Goal: Task Accomplishment & Management: Use online tool/utility

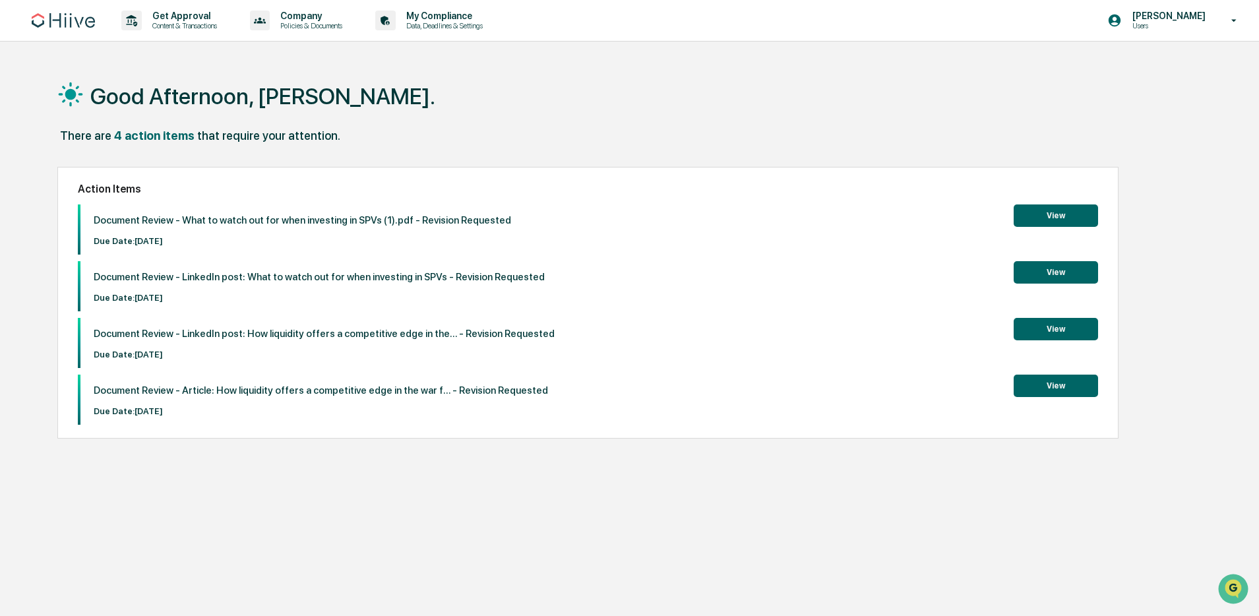
click at [1028, 272] on button "View" at bounding box center [1056, 272] width 84 height 22
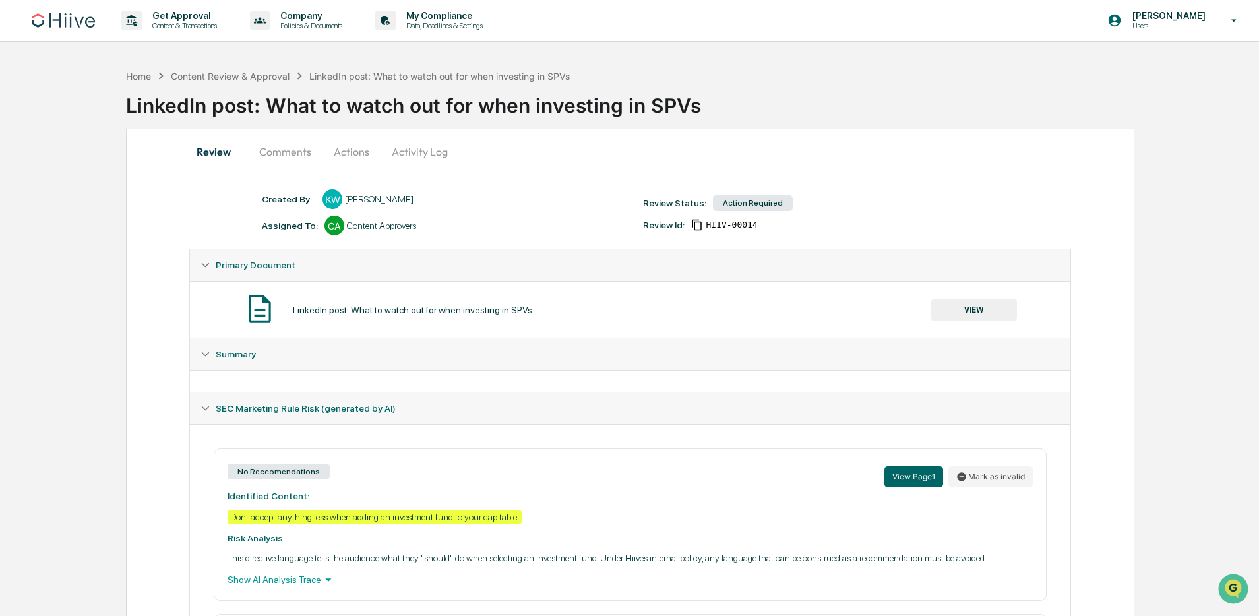
click at [352, 156] on button "Actions" at bounding box center [351, 152] width 59 height 32
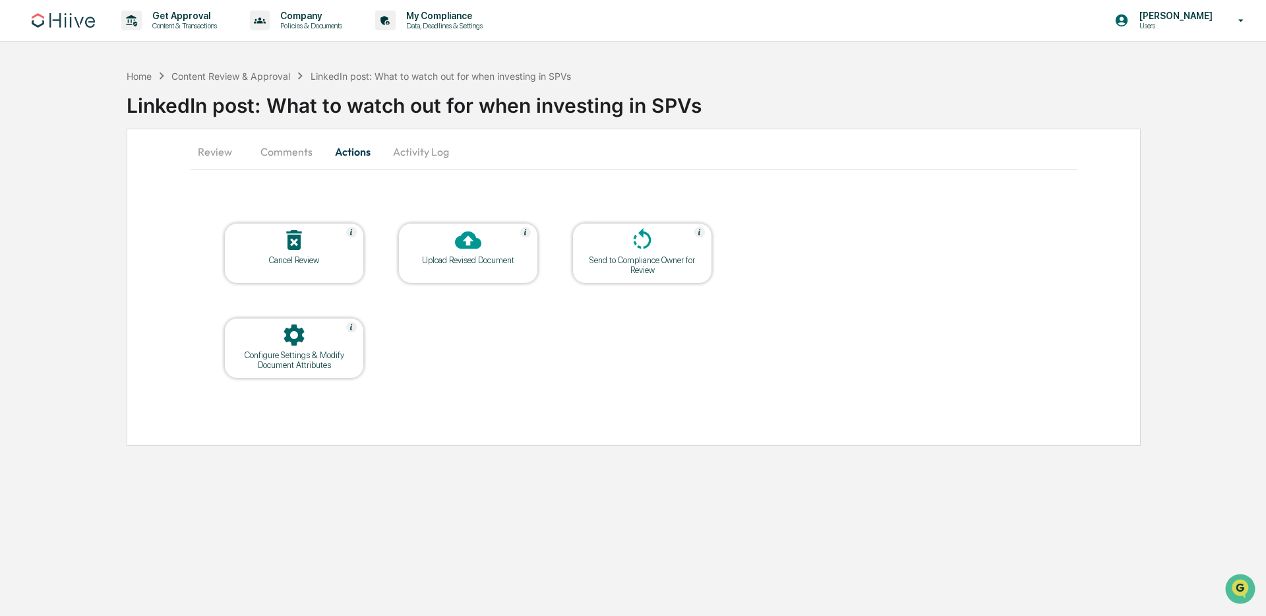
click at [412, 235] on div at bounding box center [468, 241] width 132 height 28
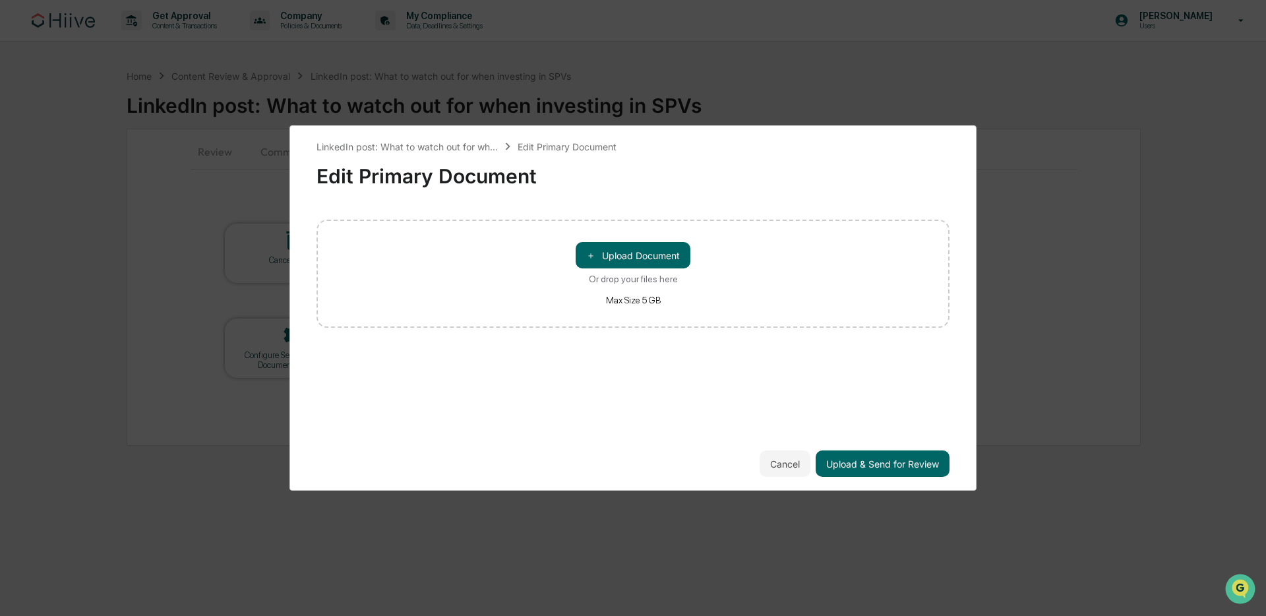
click at [565, 255] on div "＋ Upload Document Or drop your files here Max Size 5 GB" at bounding box center [633, 274] width 633 height 108
click at [600, 256] on button "＋ Upload Document" at bounding box center [633, 255] width 115 height 26
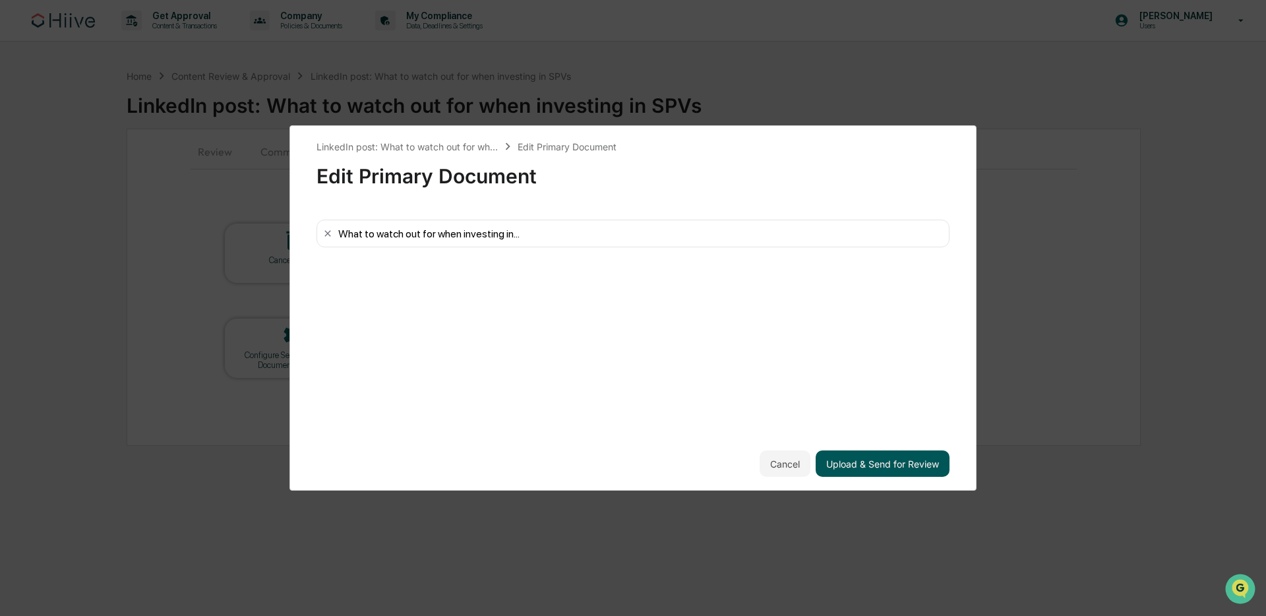
click at [896, 459] on button "Upload & Send for Review" at bounding box center [883, 463] width 134 height 26
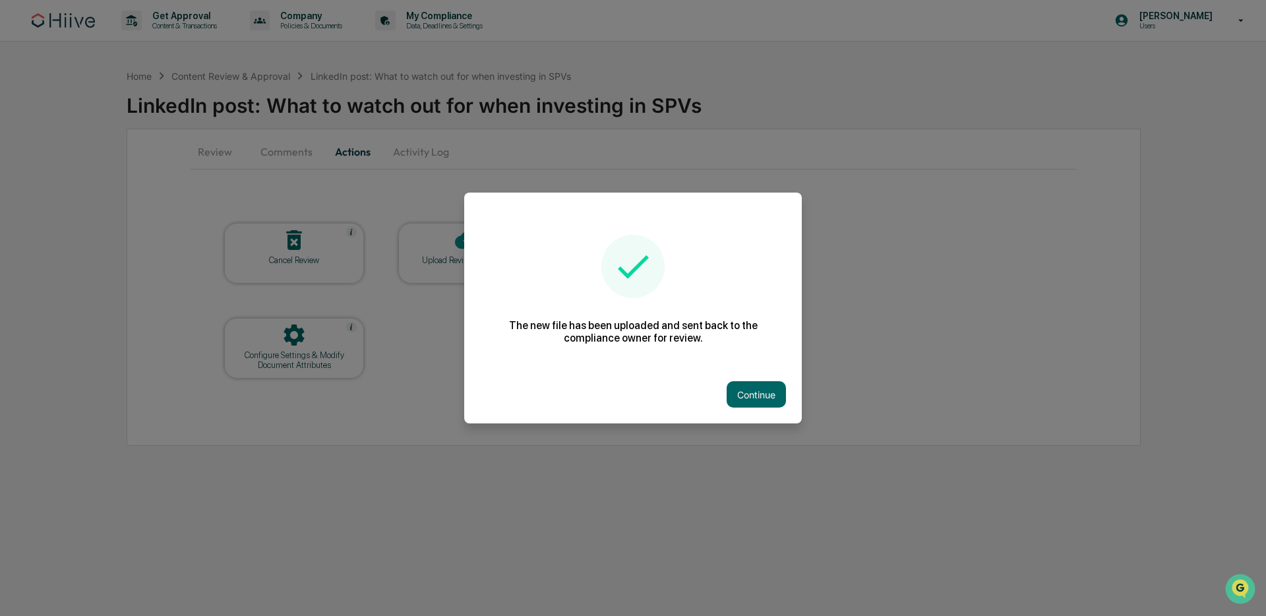
click at [173, 224] on div at bounding box center [633, 308] width 1266 height 616
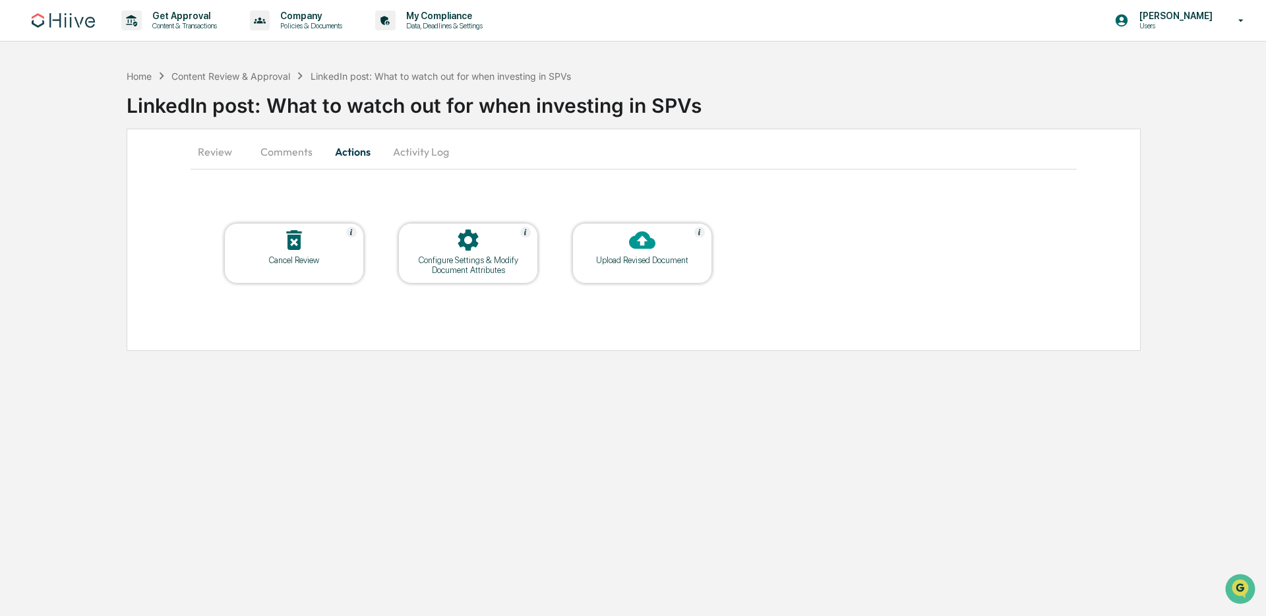
click at [250, 67] on div "Home Content Review & Approval LinkedIn post: What to watch out for when invest…" at bounding box center [697, 96] width 1140 height 66
click at [250, 73] on div "Content Review & Approval" at bounding box center [230, 76] width 119 height 11
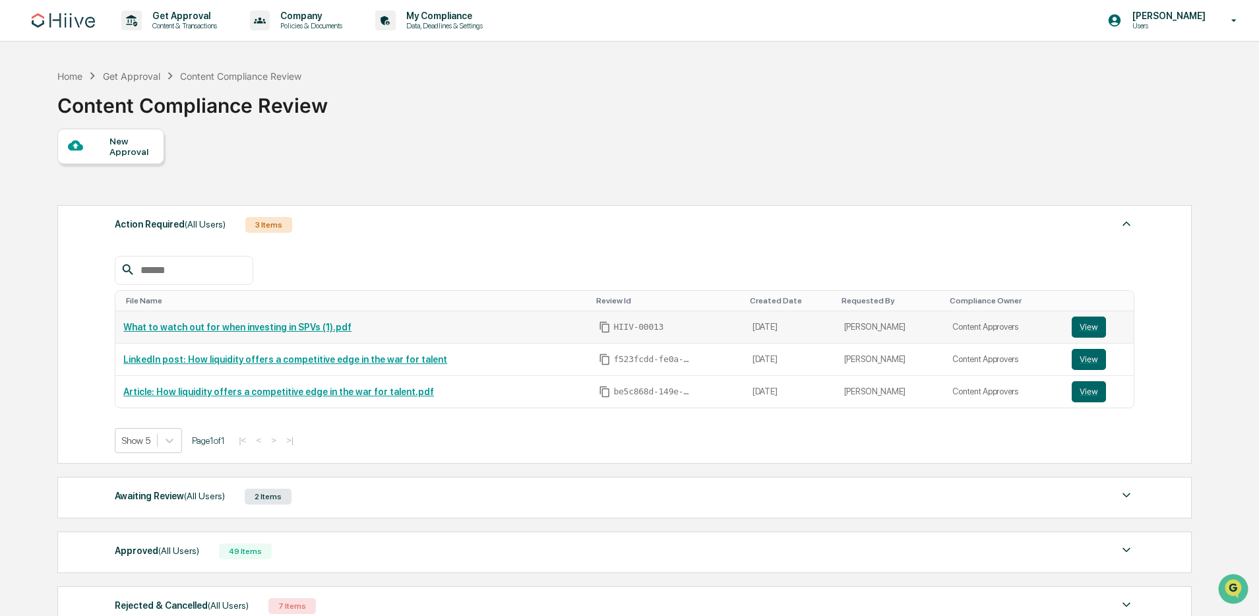
click at [314, 333] on td "What to watch out for when investing in SPVs (1).pdf" at bounding box center [353, 327] width 476 height 32
click at [326, 325] on link "What to watch out for when investing in SPVs (1).pdf" at bounding box center [237, 327] width 228 height 11
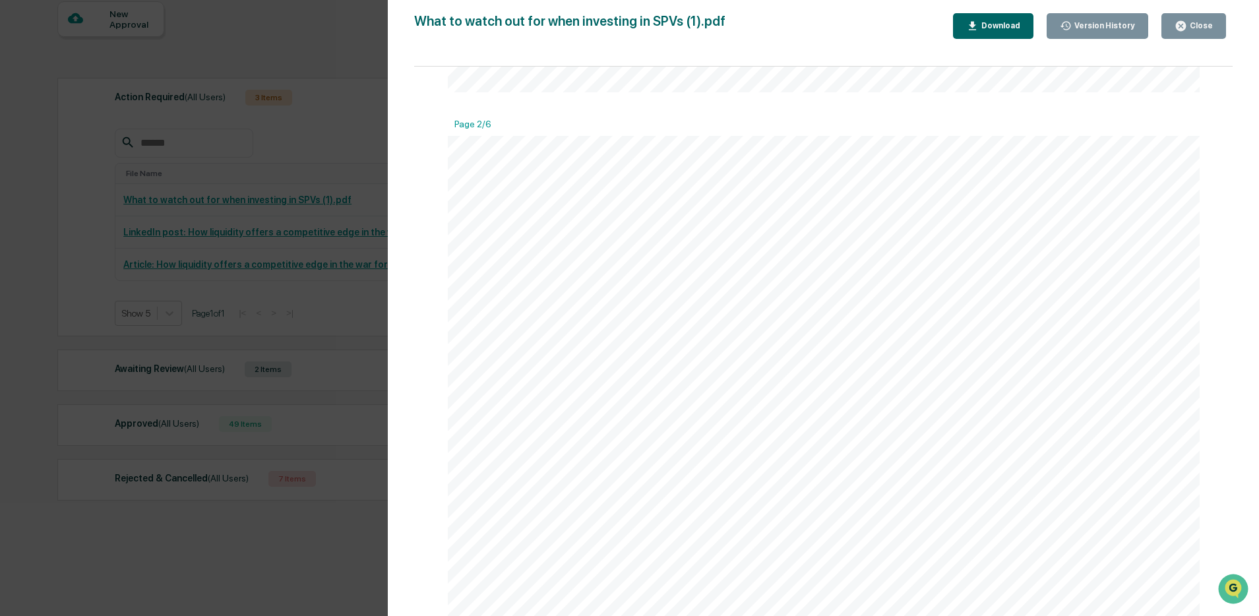
scroll to position [132, 0]
drag, startPoint x: 338, startPoint y: 148, endPoint x: 370, endPoint y: 290, distance: 144.8
click at [338, 148] on div "Version History [DATE] 06:55 PM [PERSON_NAME] What to watch out for when invest…" at bounding box center [629, 308] width 1259 height 616
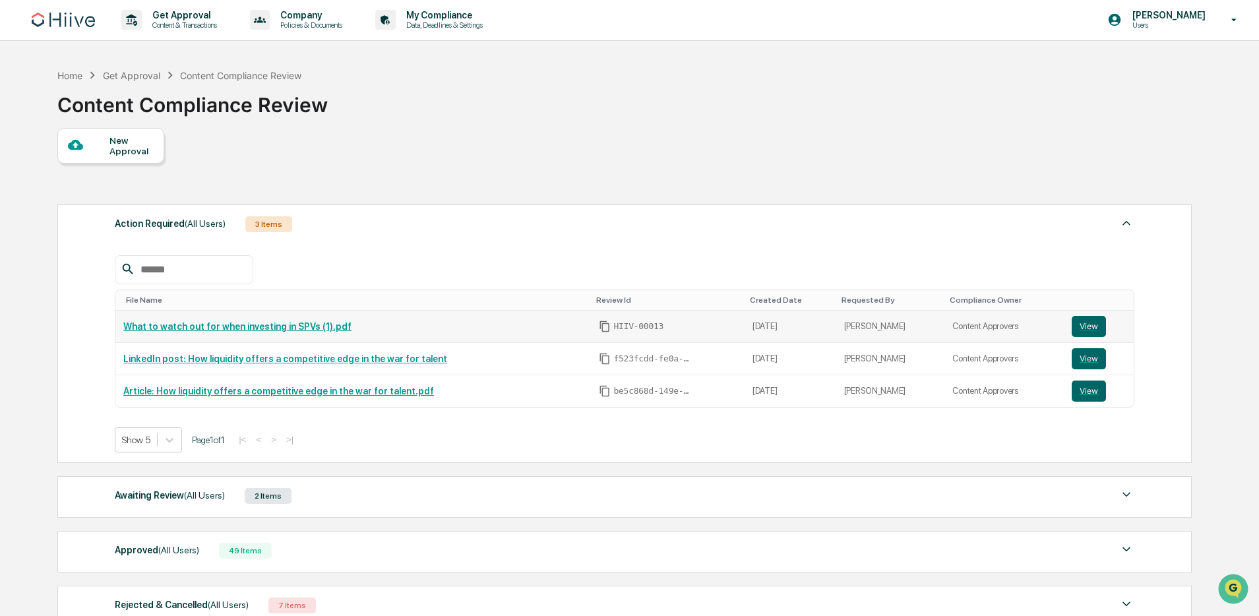
scroll to position [0, 0]
click at [1105, 328] on link "View" at bounding box center [1099, 327] width 54 height 21
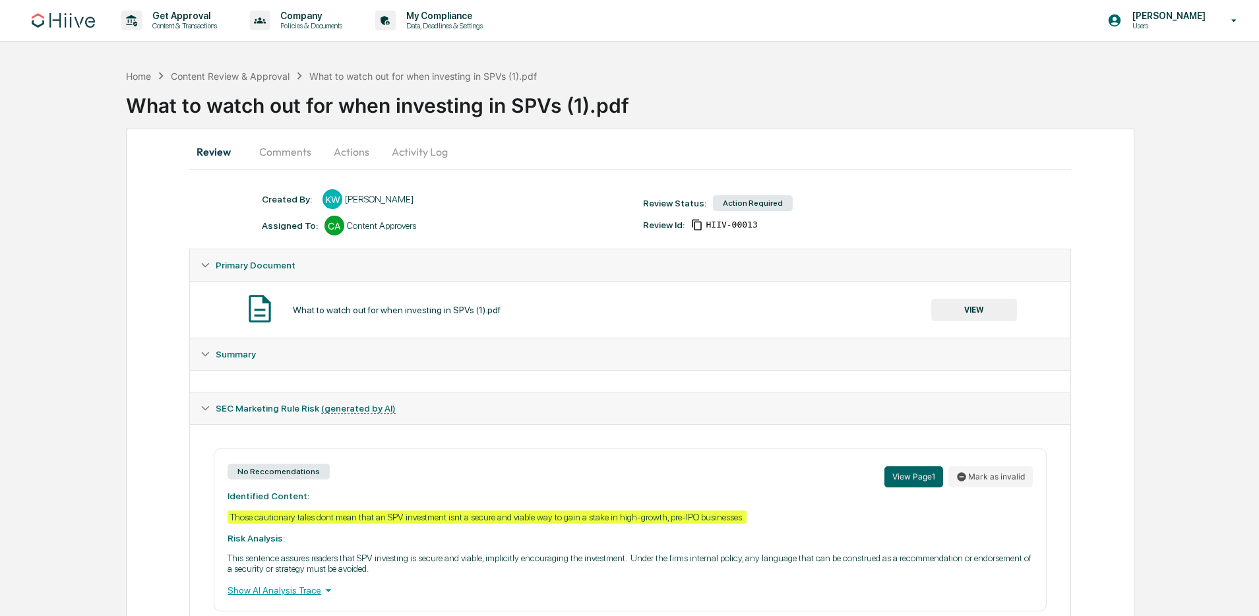
click at [361, 158] on button "Actions" at bounding box center [351, 152] width 59 height 32
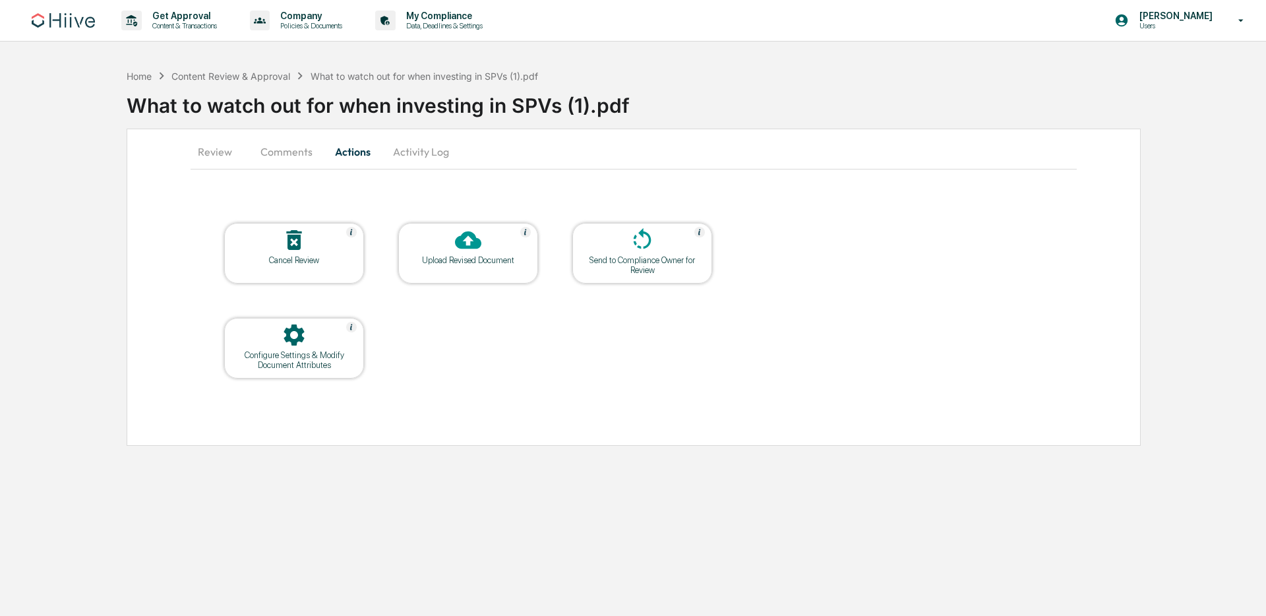
click at [315, 227] on div at bounding box center [294, 241] width 132 height 28
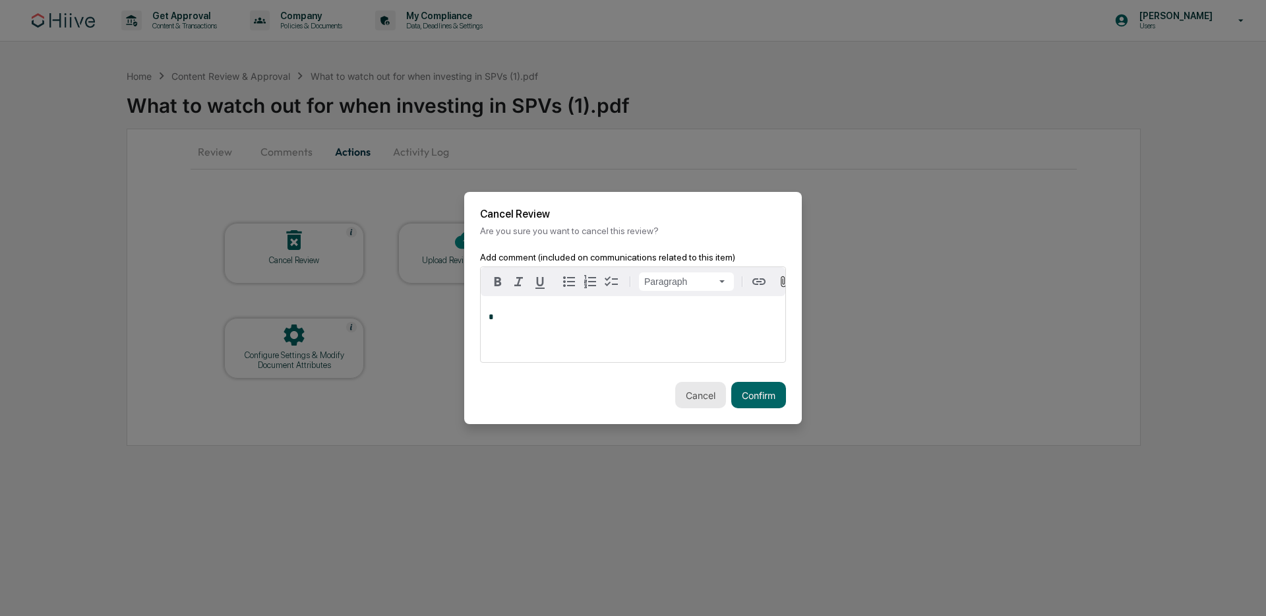
click at [689, 402] on button "Cancel" at bounding box center [700, 395] width 51 height 26
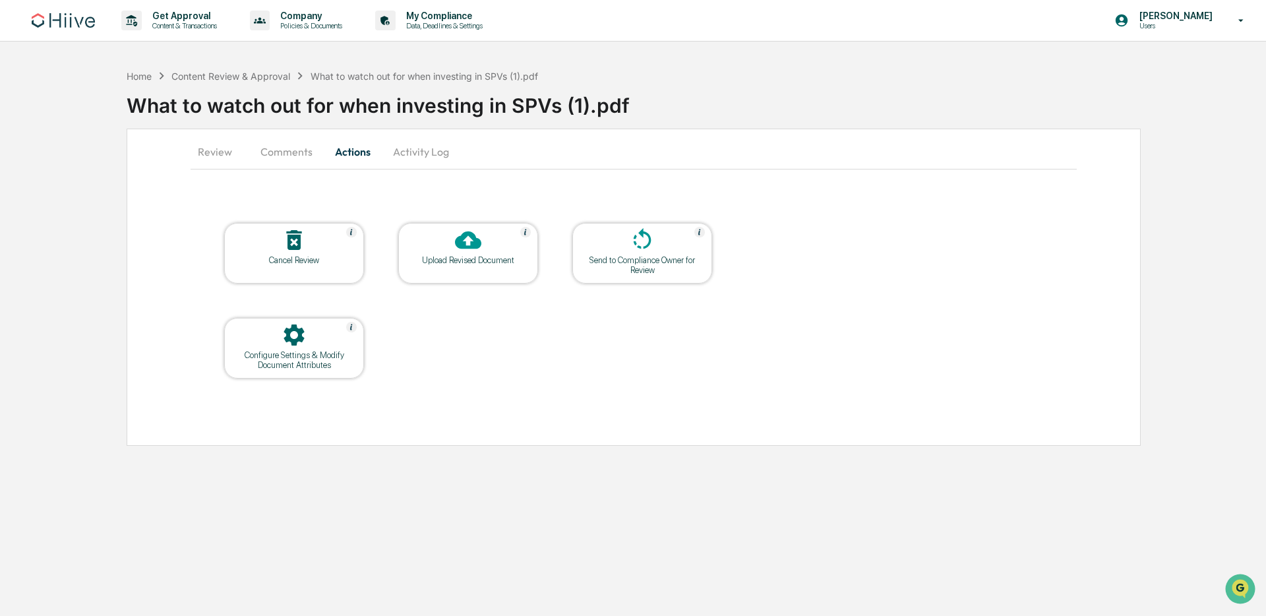
click at [472, 268] on div "Upload Revised Document" at bounding box center [468, 253] width 140 height 61
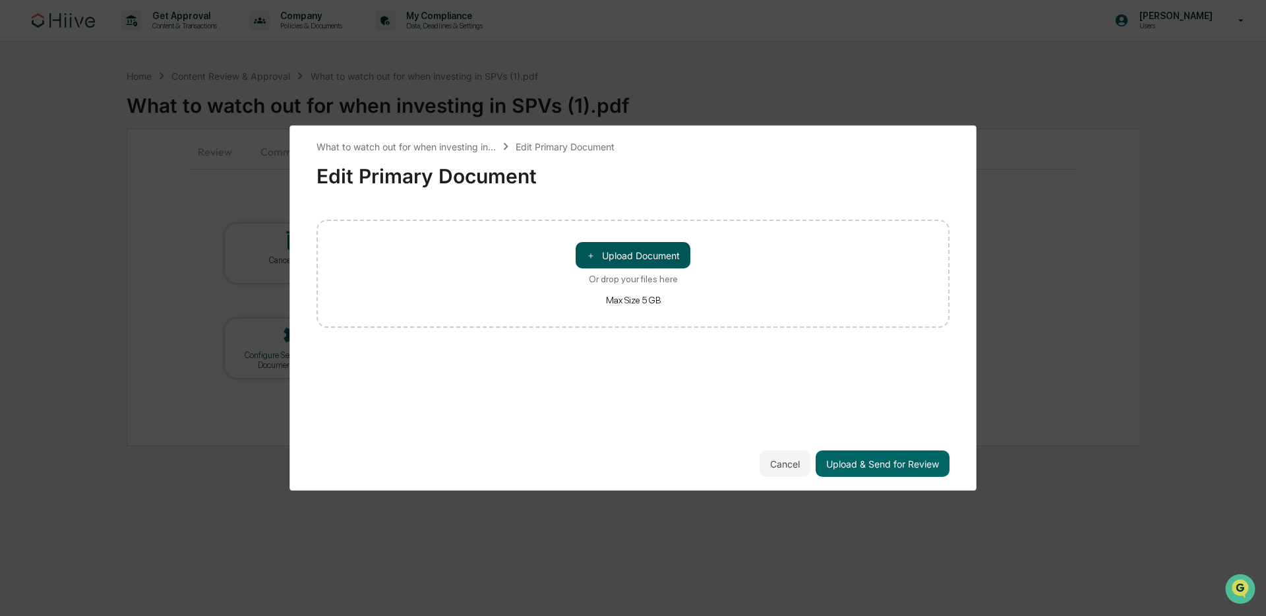
click at [671, 247] on button "＋ Upload Document" at bounding box center [633, 255] width 115 height 26
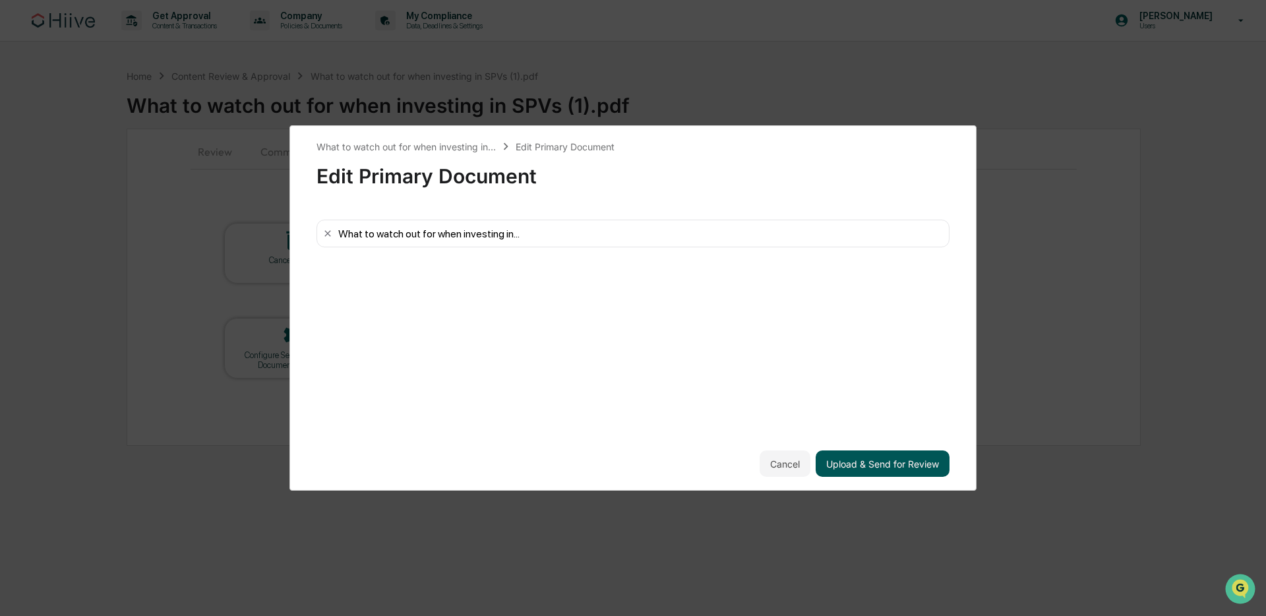
click at [900, 466] on button "Upload & Send for Review" at bounding box center [883, 463] width 134 height 26
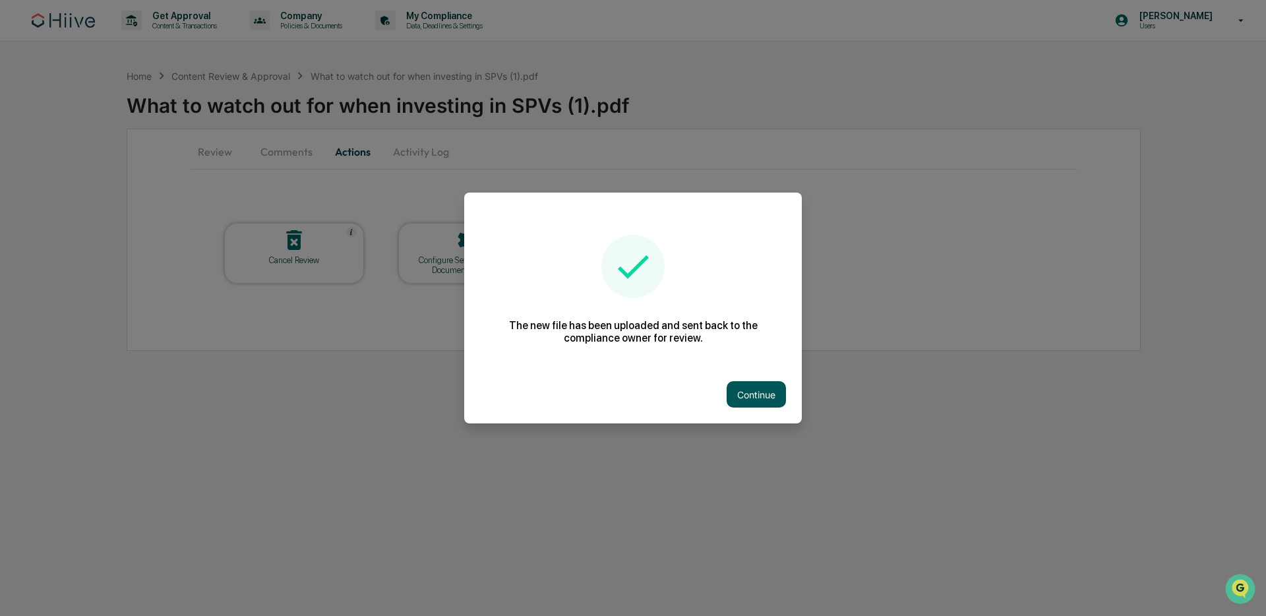
click at [785, 394] on button "Continue" at bounding box center [756, 394] width 59 height 26
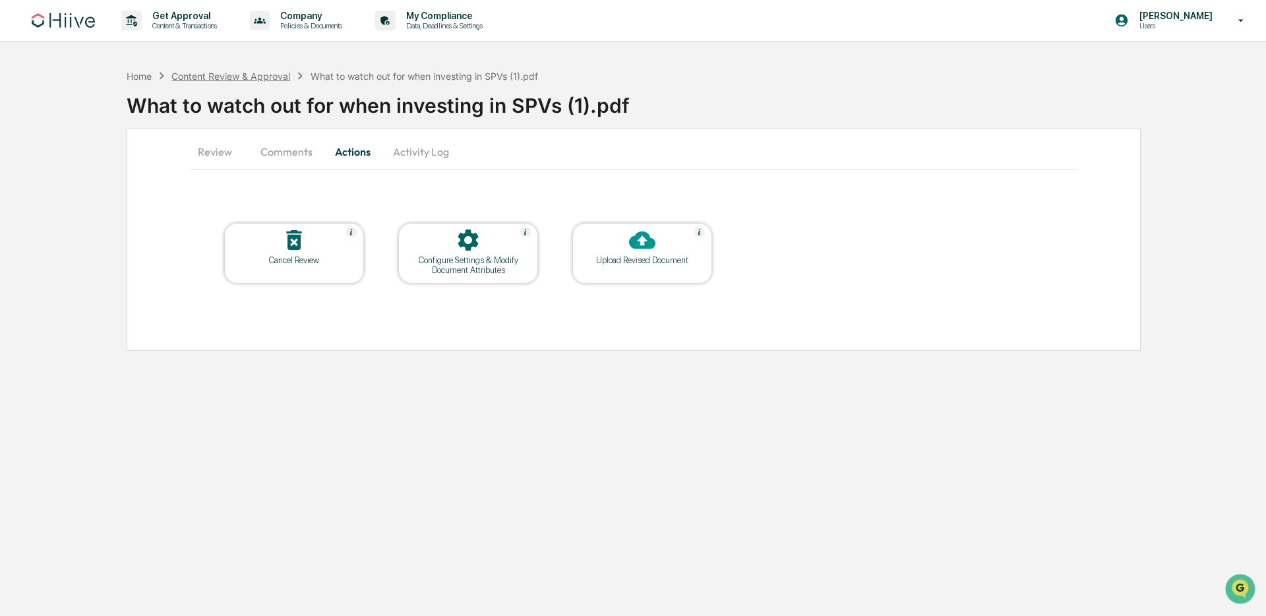
click at [249, 75] on div "Content Review & Approval" at bounding box center [230, 76] width 119 height 11
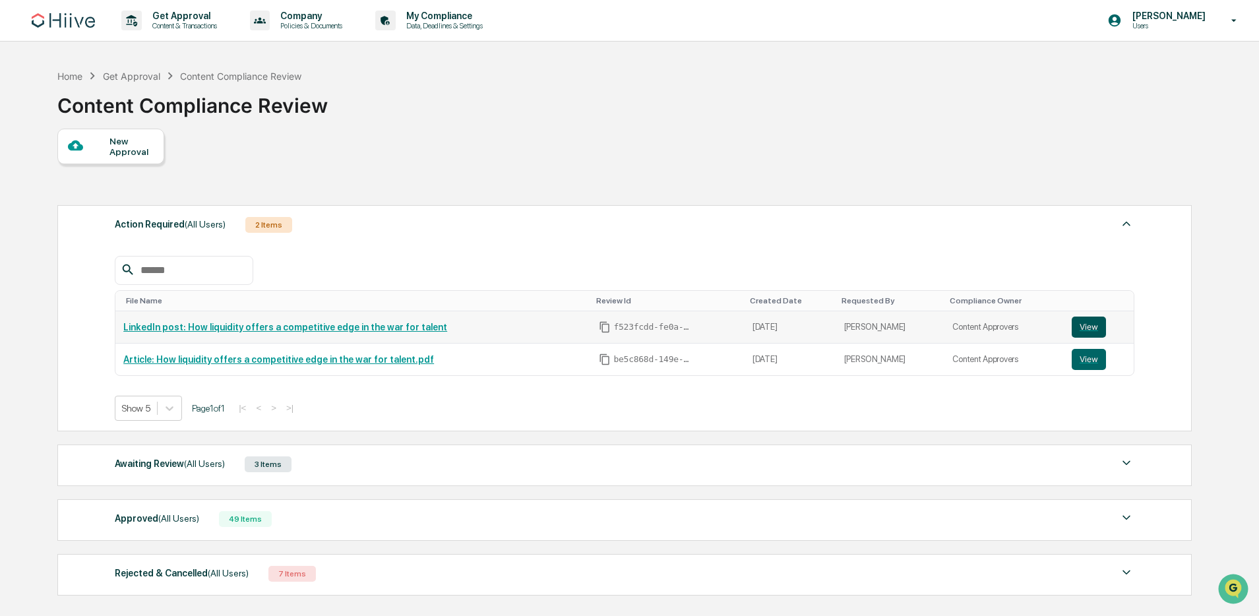
click at [1088, 329] on button "View" at bounding box center [1089, 327] width 34 height 21
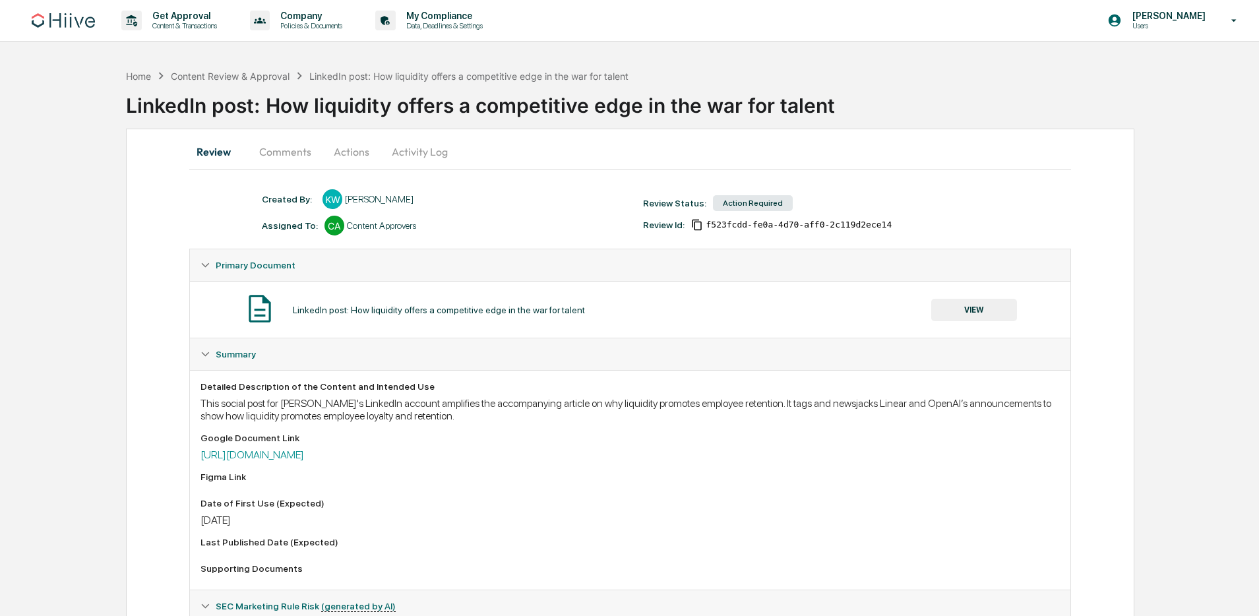
click at [346, 150] on button "Actions" at bounding box center [351, 152] width 59 height 32
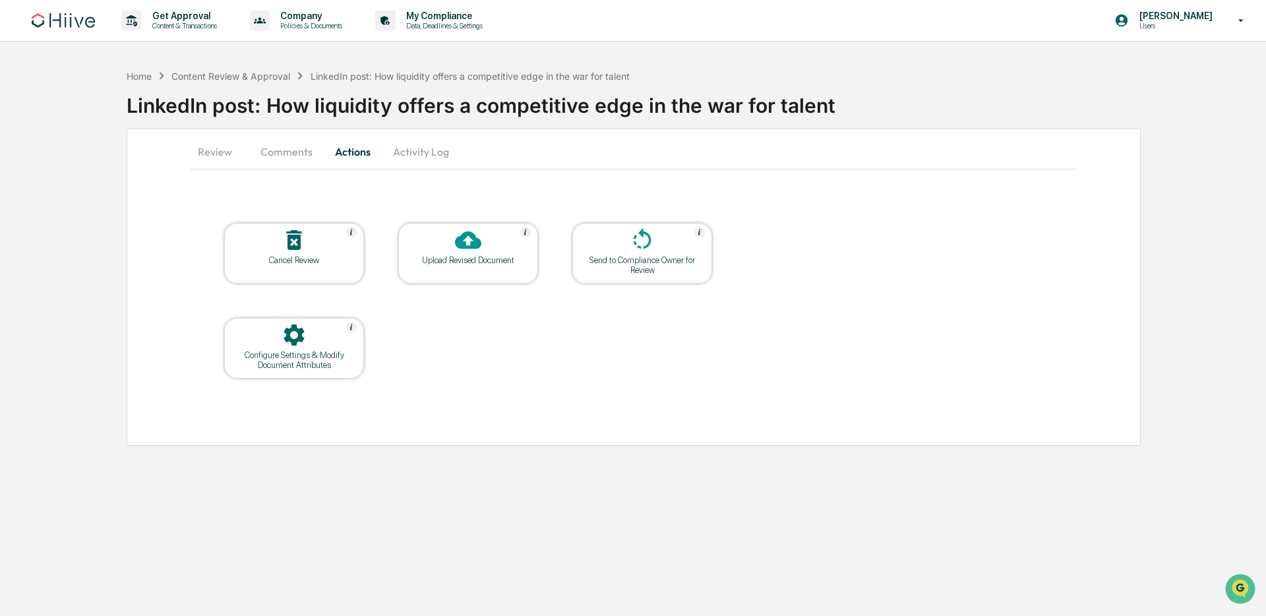
click at [501, 254] on div at bounding box center [468, 241] width 132 height 28
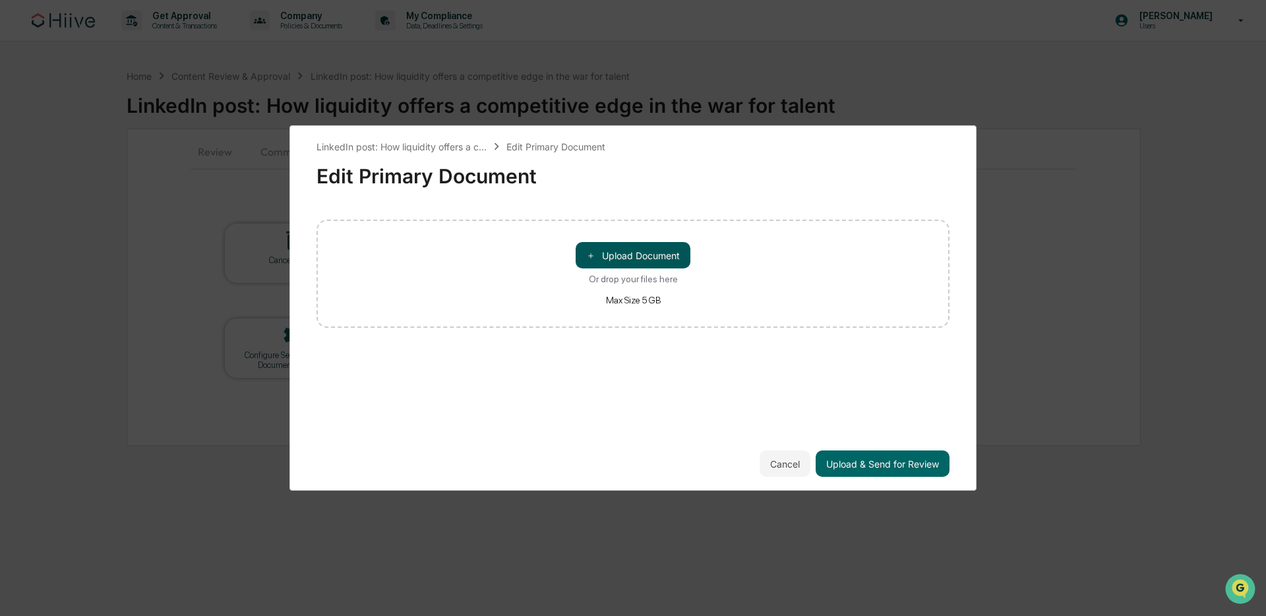
click at [668, 250] on button "＋ Upload Document" at bounding box center [633, 255] width 115 height 26
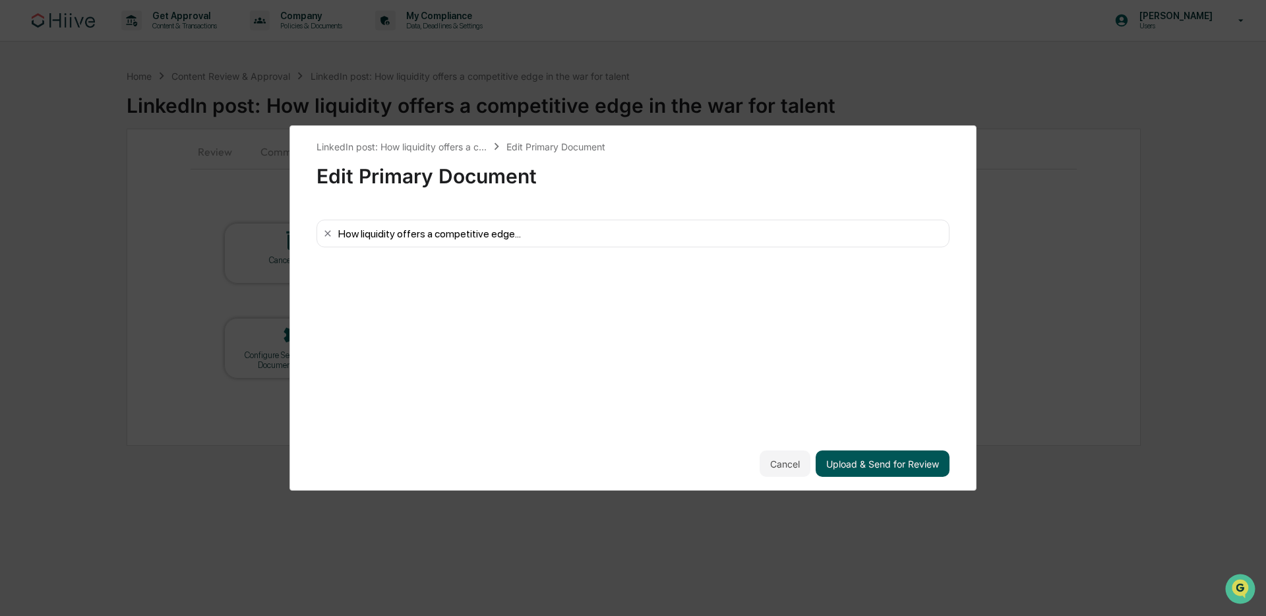
click at [891, 464] on button "Upload & Send for Review" at bounding box center [883, 463] width 134 height 26
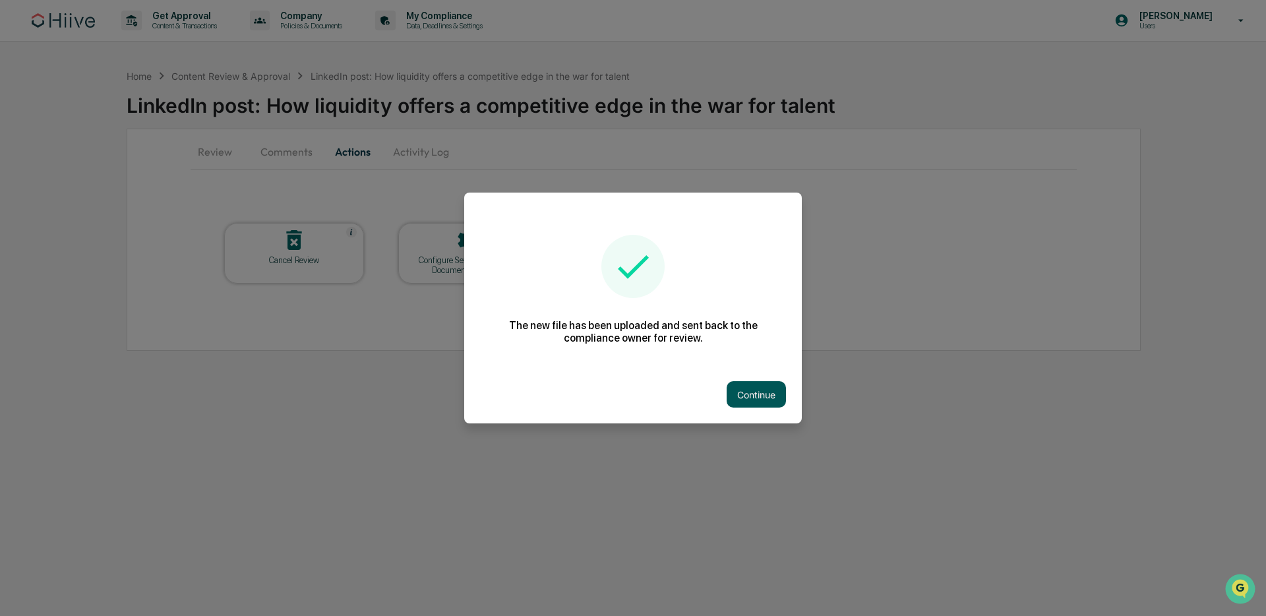
click at [747, 390] on button "Continue" at bounding box center [756, 394] width 59 height 26
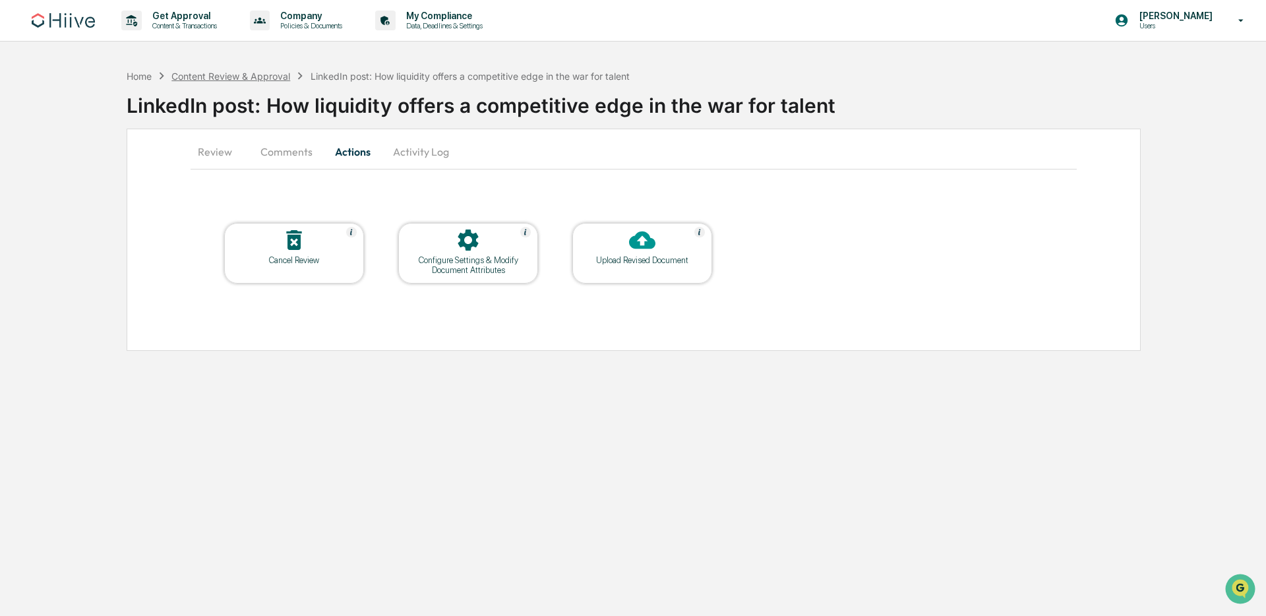
click at [263, 77] on div "Content Review & Approval" at bounding box center [230, 76] width 119 height 11
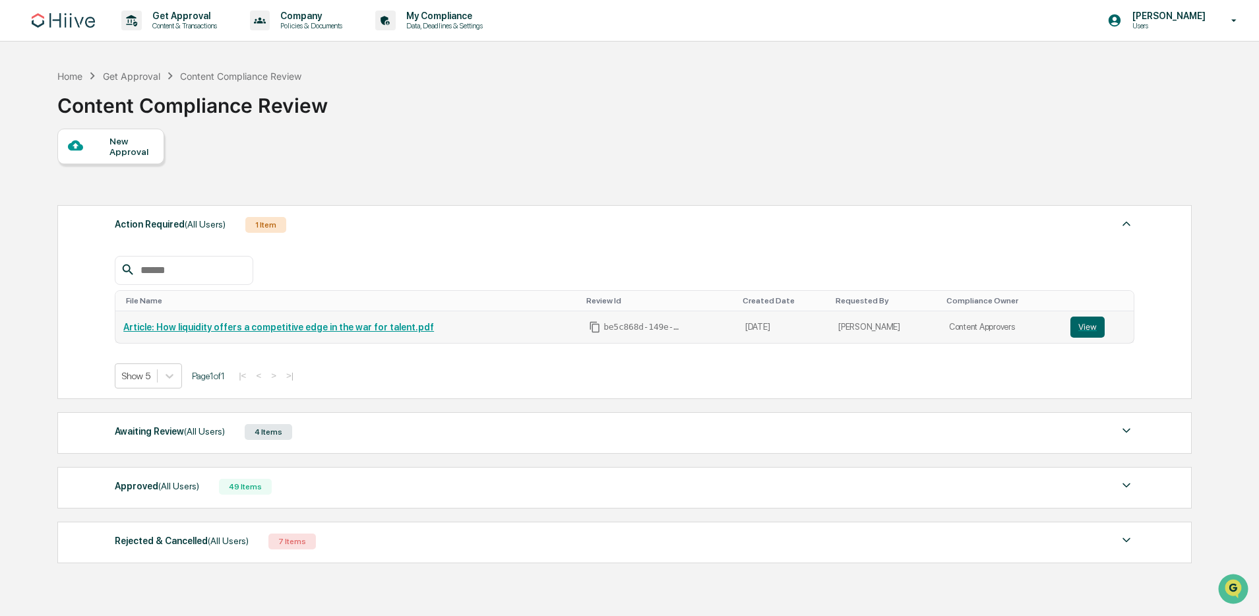
click at [282, 321] on td "Article: How liquidity offers a competitive edge in the war for talent.pdf" at bounding box center [348, 327] width 466 height 32
click at [283, 325] on link "Article: How liquidity offers a competitive edge in the war for talent.pdf" at bounding box center [278, 327] width 311 height 11
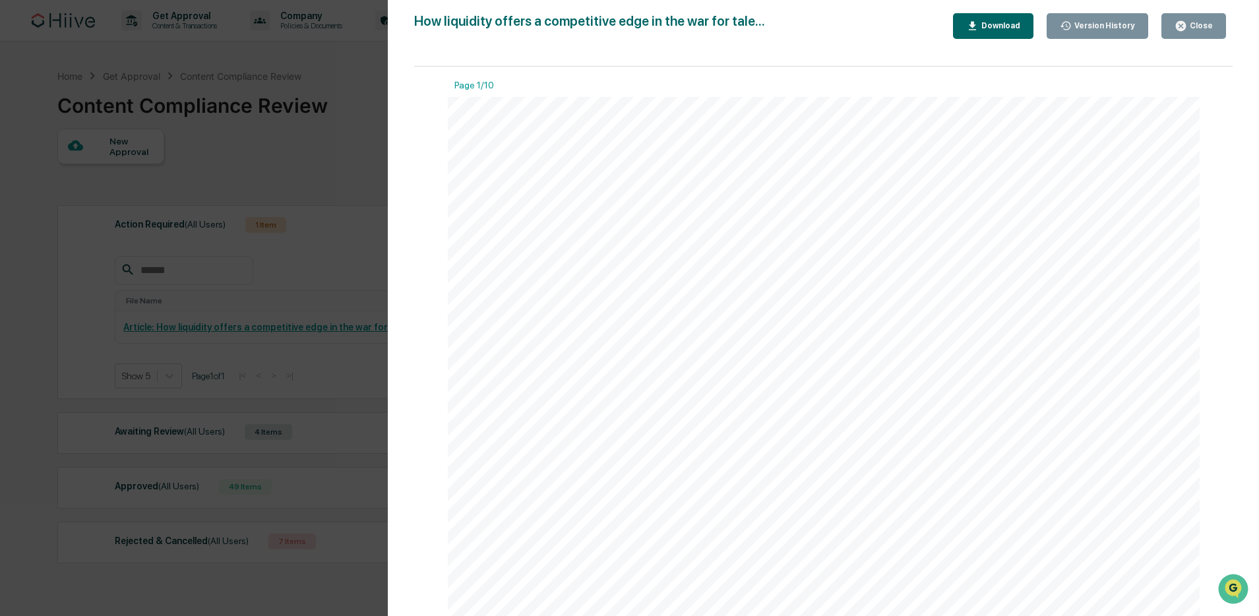
click at [224, 150] on div "Version History 09/16/2025, 10:50 PM Kate Wilson 09/16/2025, 05:47 PM Kate Wils…" at bounding box center [629, 308] width 1259 height 616
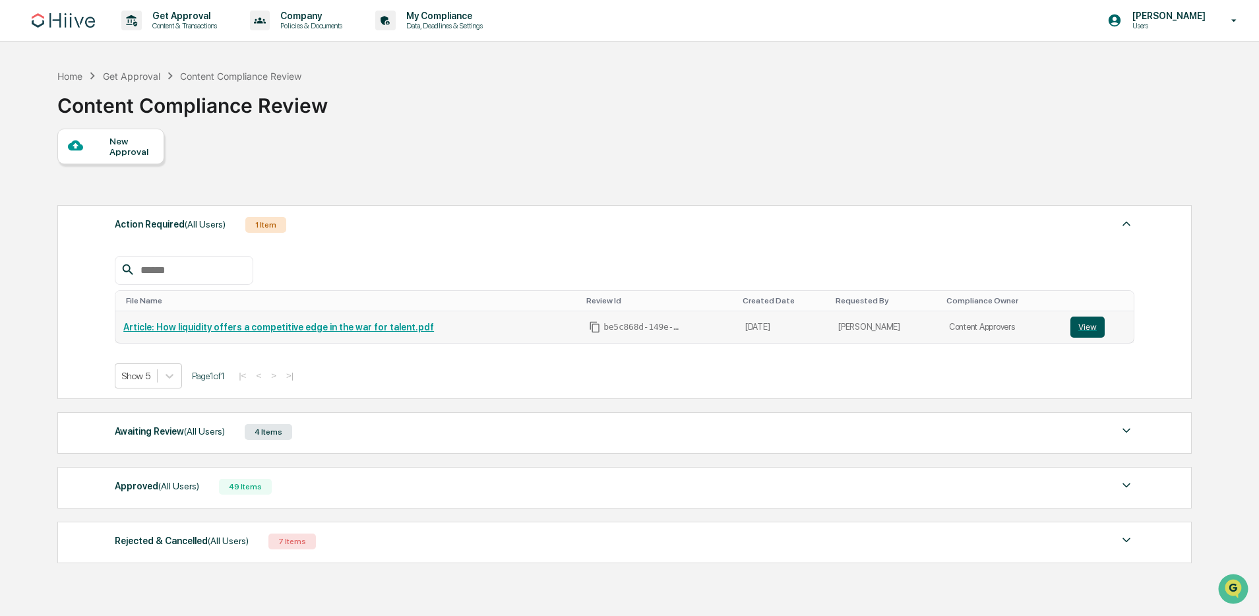
click at [1081, 328] on button "View" at bounding box center [1087, 327] width 34 height 21
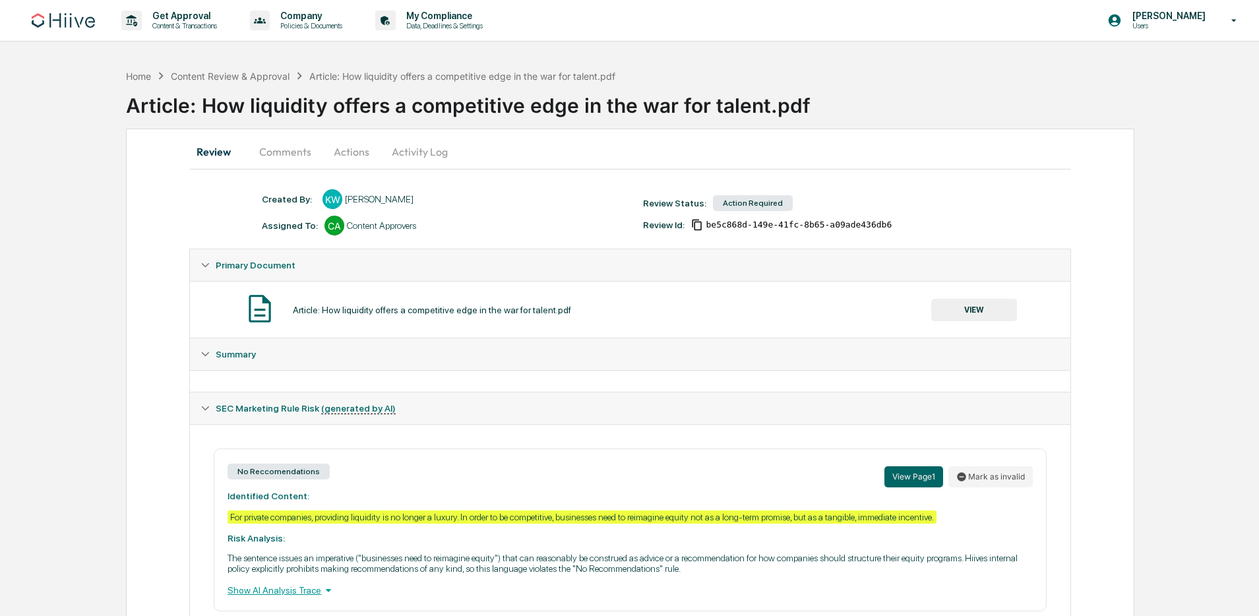
click at [354, 152] on button "Actions" at bounding box center [351, 152] width 59 height 32
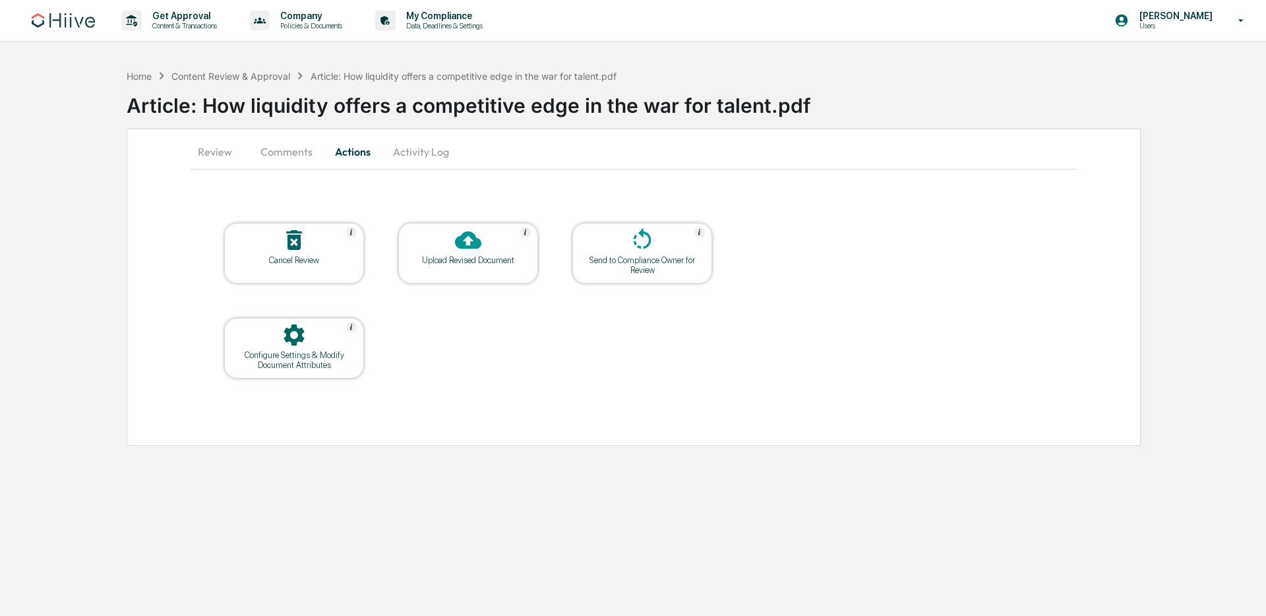
click at [485, 264] on div "Upload Revised Document" at bounding box center [468, 260] width 119 height 10
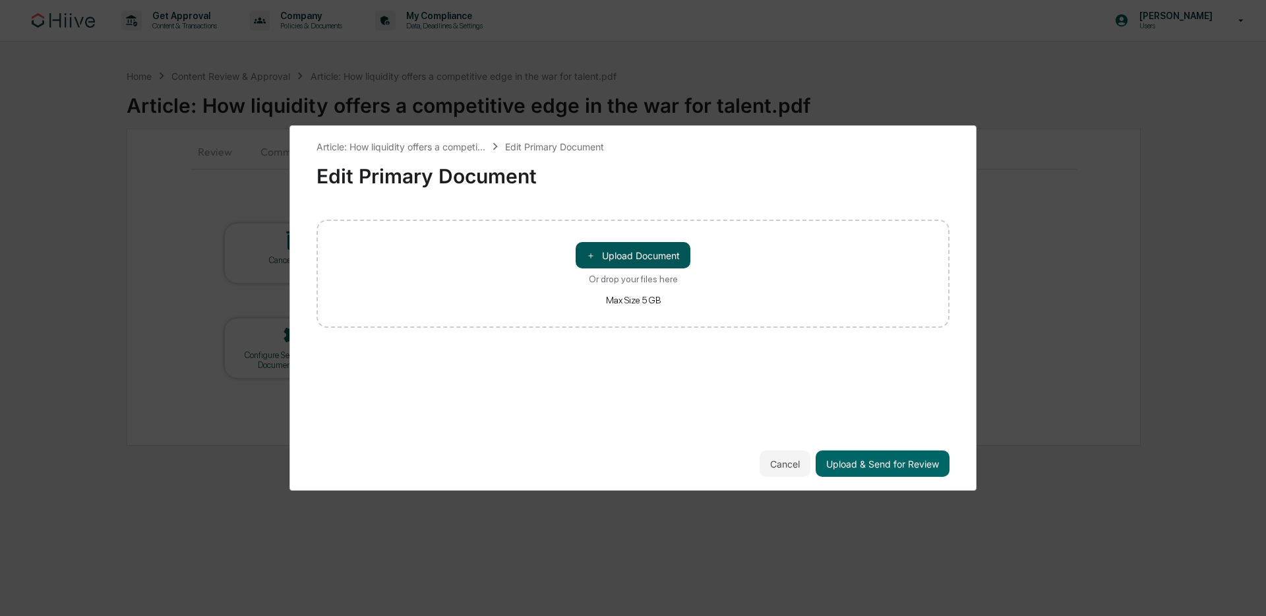
click at [609, 253] on button "＋ Upload Document" at bounding box center [633, 255] width 115 height 26
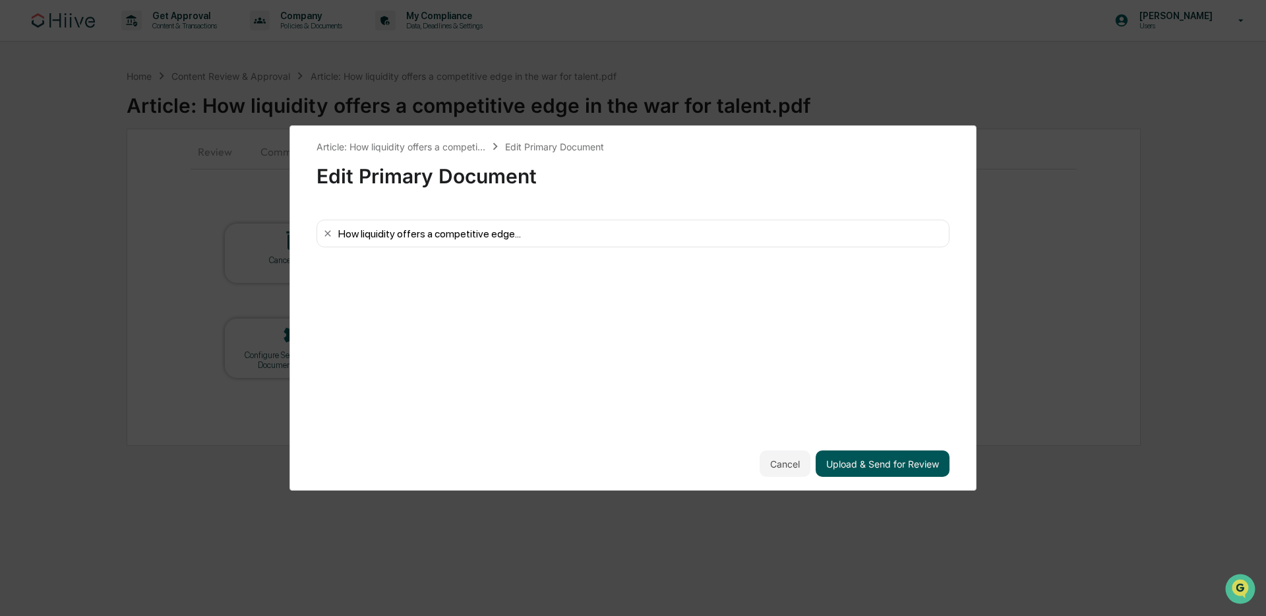
click at [908, 462] on button "Upload & Send for Review" at bounding box center [883, 463] width 134 height 26
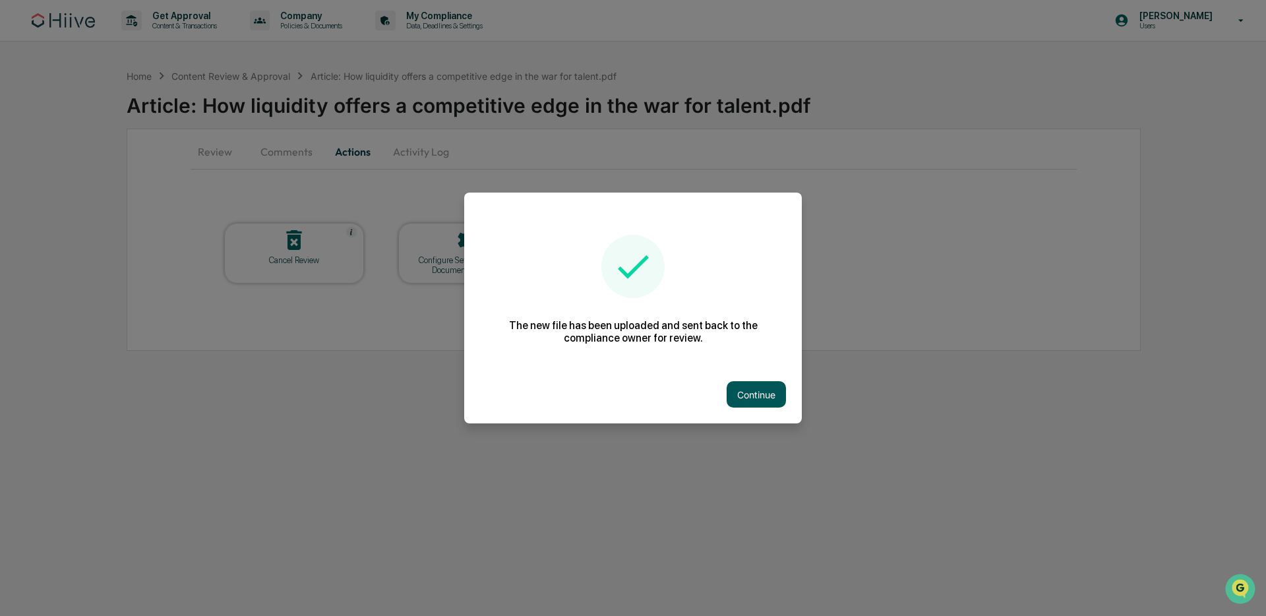
click at [772, 398] on button "Continue" at bounding box center [756, 394] width 59 height 26
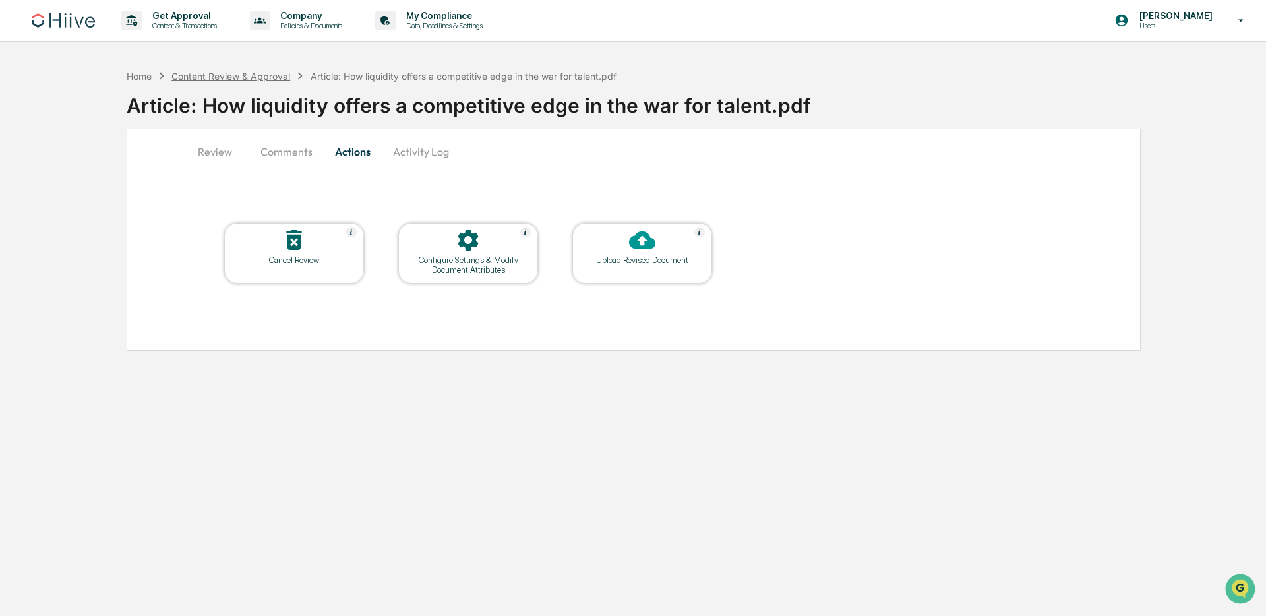
click at [275, 78] on div "Content Review & Approval" at bounding box center [230, 76] width 119 height 11
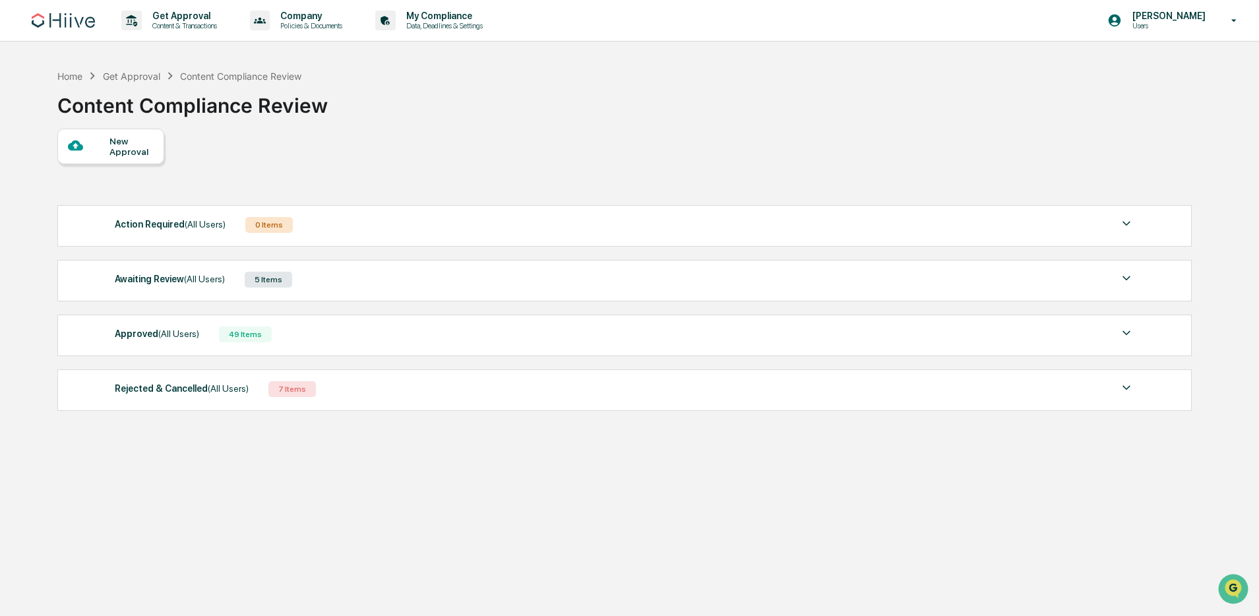
click at [363, 299] on div "Awaiting Review (All Users) 5 Items File Name Review Id Created Date Requested …" at bounding box center [624, 281] width 1134 height 42
click at [392, 282] on div "Awaiting Review (All Users) 5 Items" at bounding box center [625, 279] width 1020 height 18
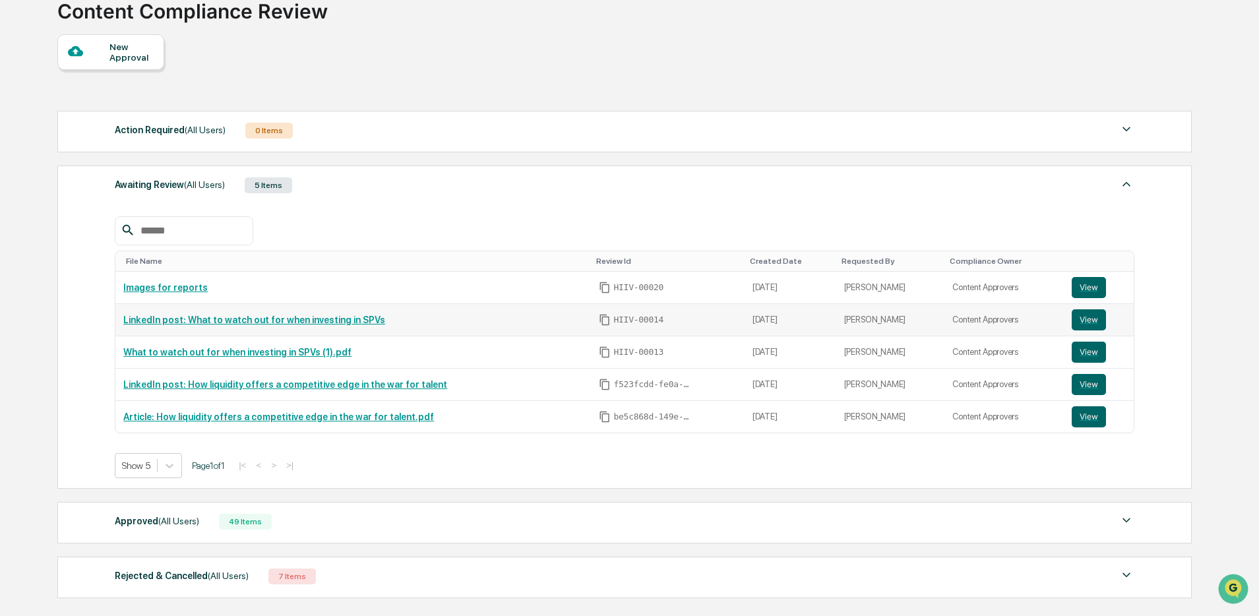
scroll to position [94, 0]
